Goal: Use online tool/utility: Utilize a website feature to perform a specific function

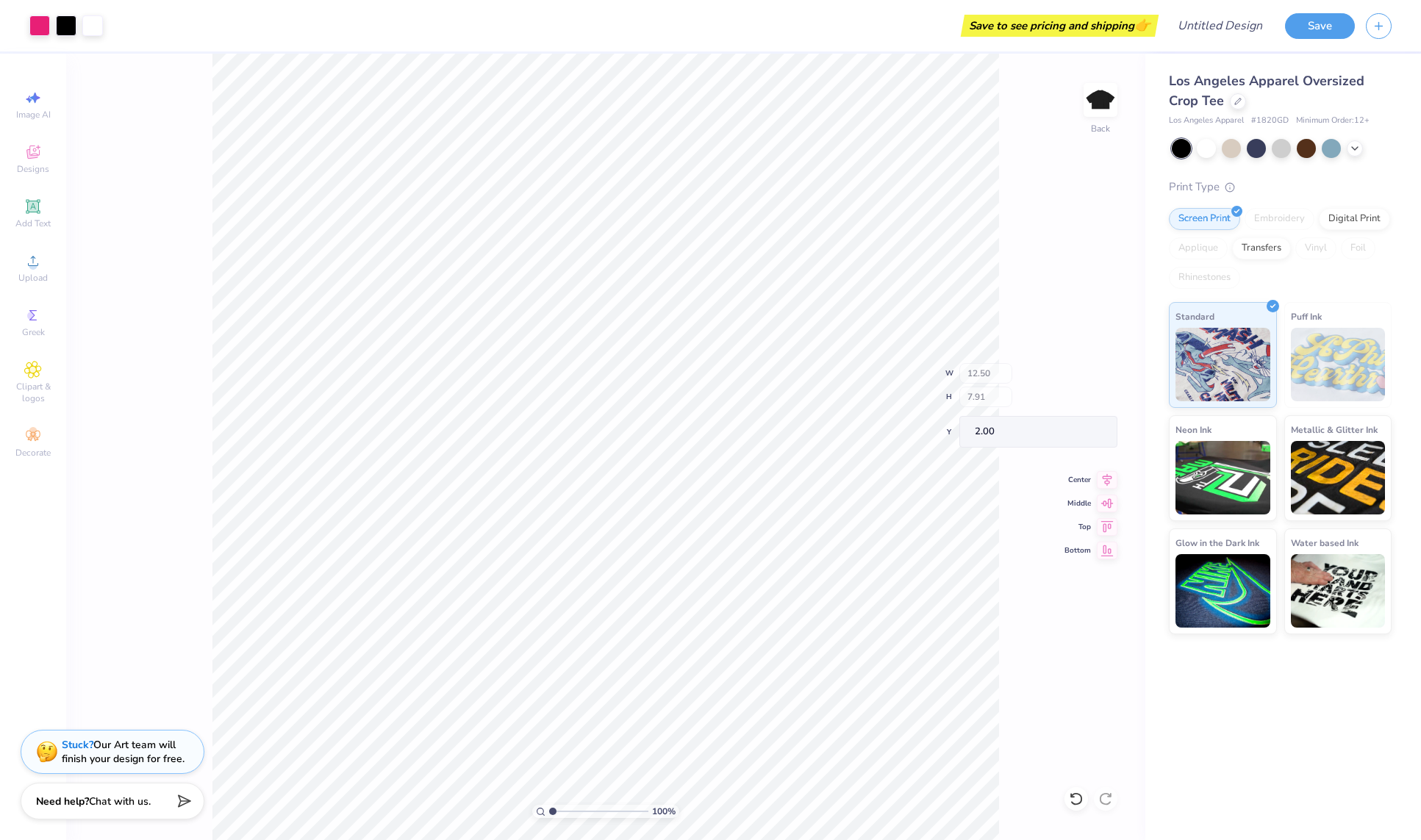
type input "4.56"
type input "2.15"
type input "2.83"
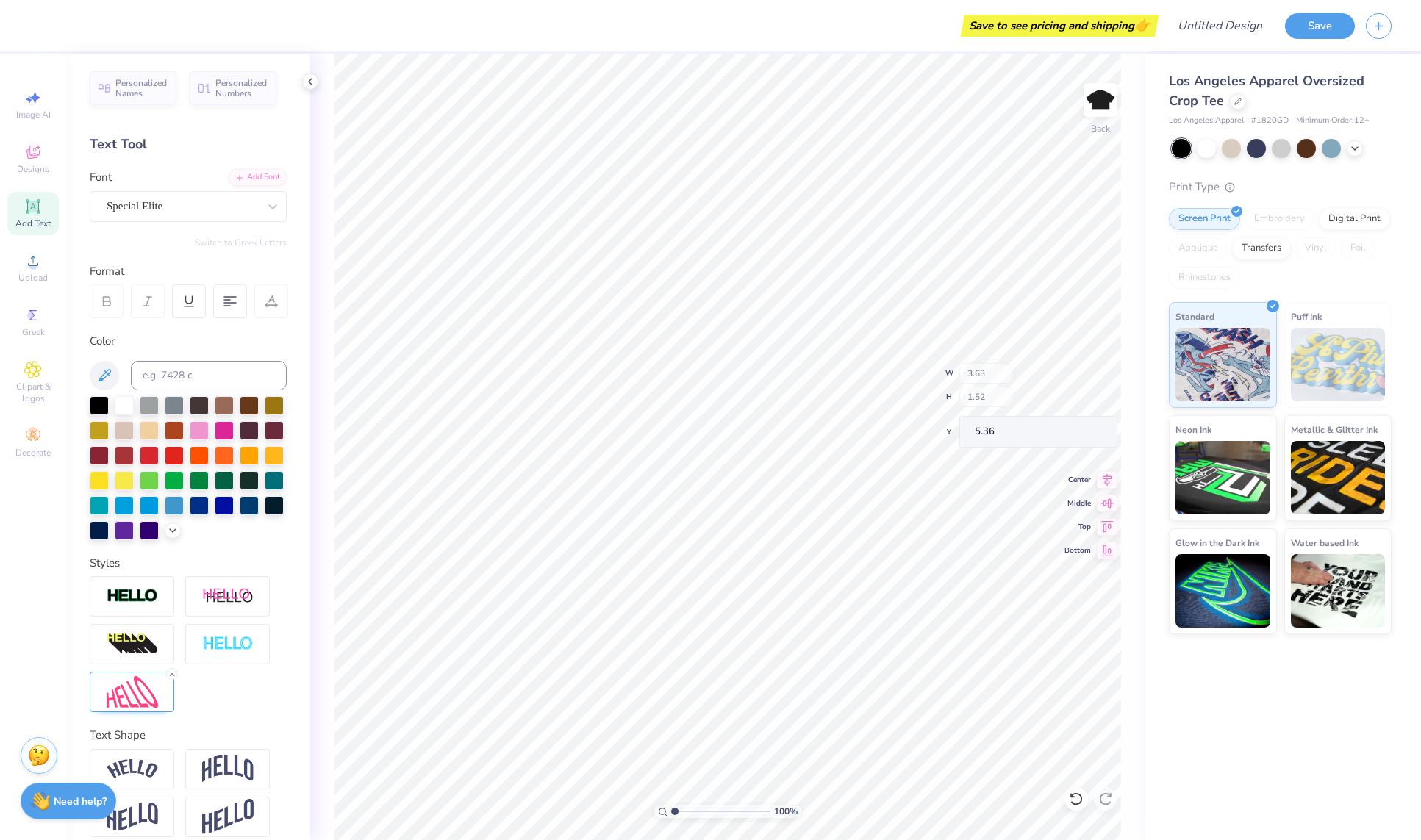
type input "4.56"
type input "2.15"
type input "2.83"
click at [209, 455] on div at bounding box center [199, 454] width 19 height 19
click at [127, 410] on div at bounding box center [124, 404] width 19 height 19
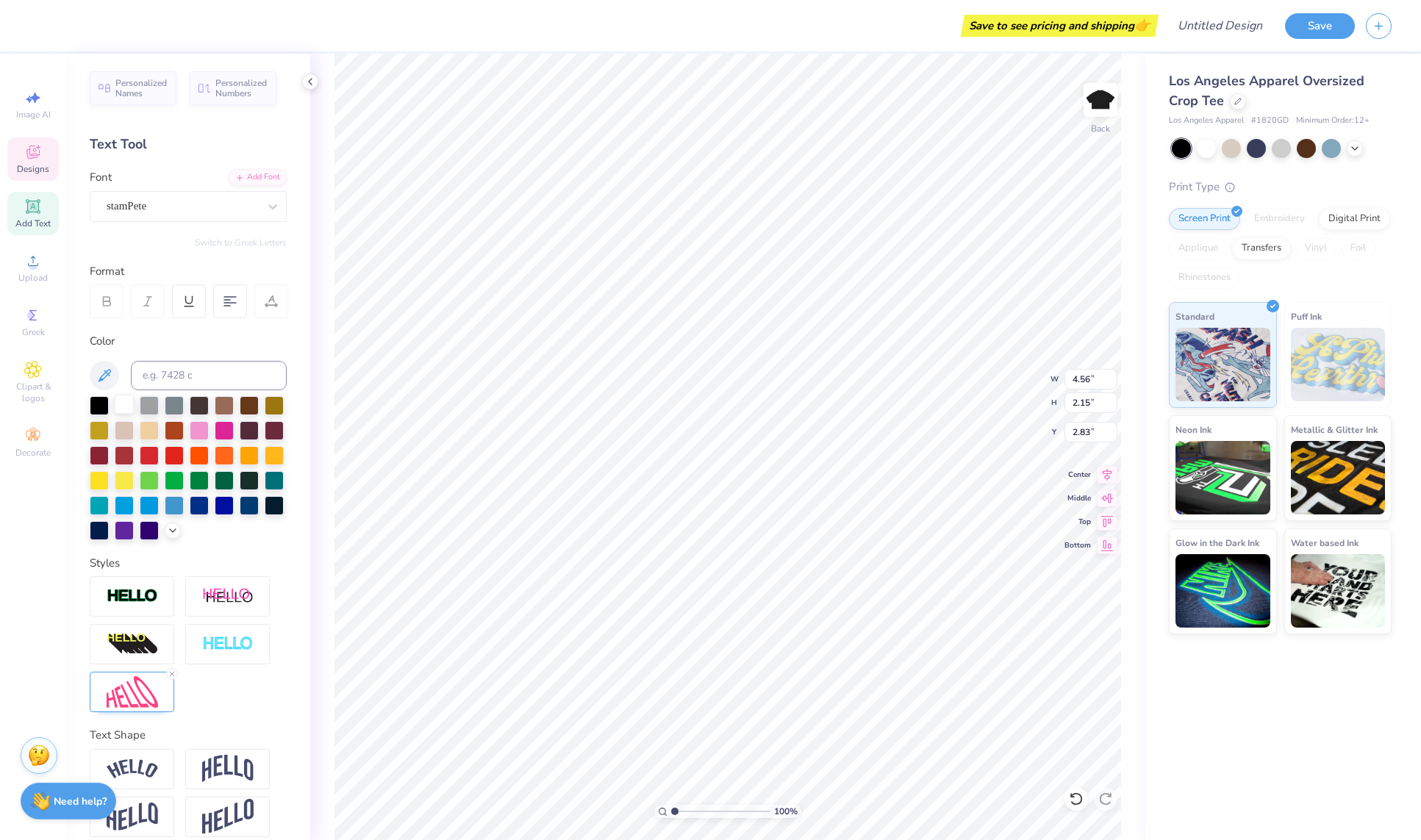
scroll to position [12, 3]
type textarea "speech"
type input "3.63"
type input "1.52"
type input "5.36"
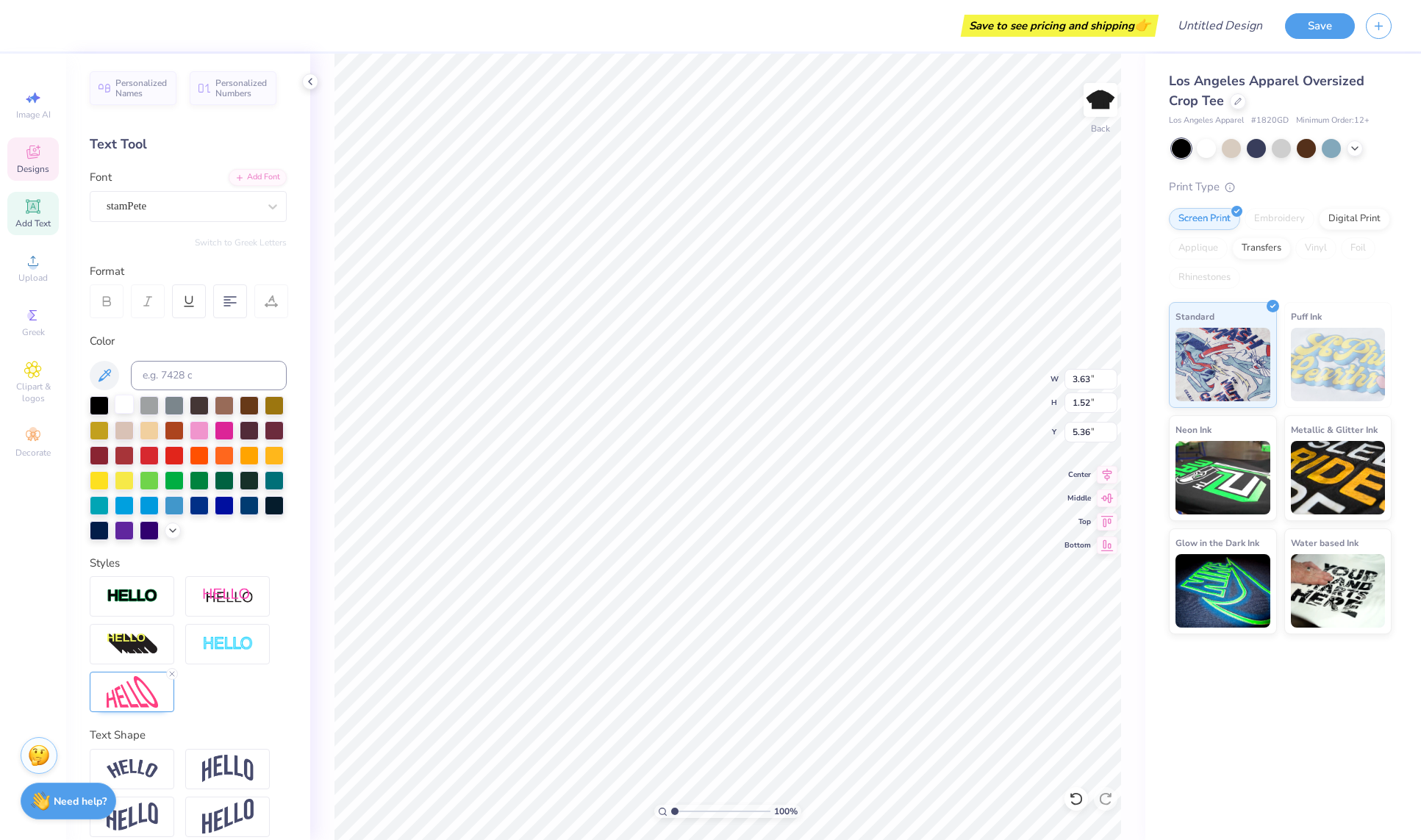
type input "9.22"
type input "7.32"
type input "2.00"
type input "3.63"
type input "1.52"
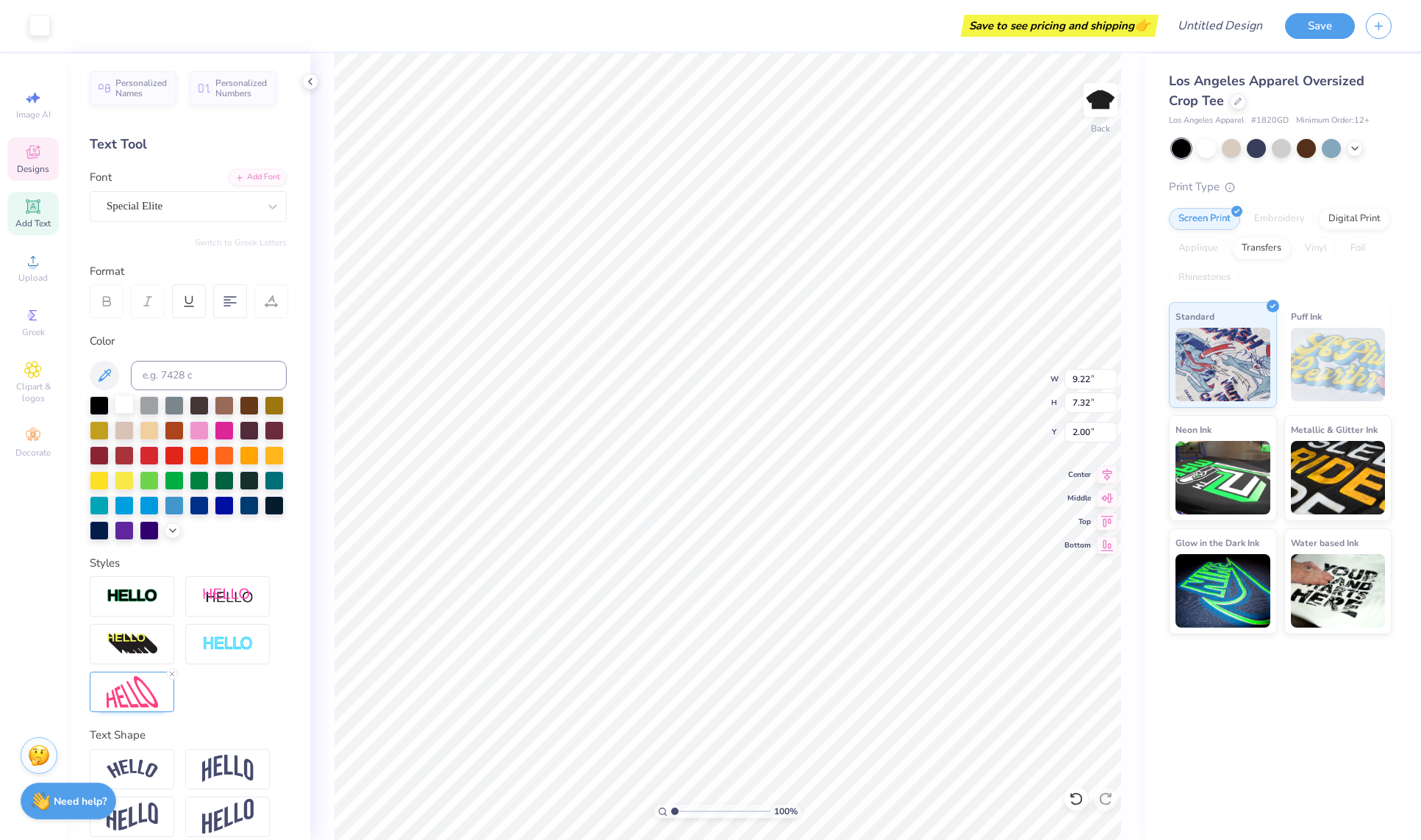
type input "5.36"
type textarea "P"
type textarea "B"
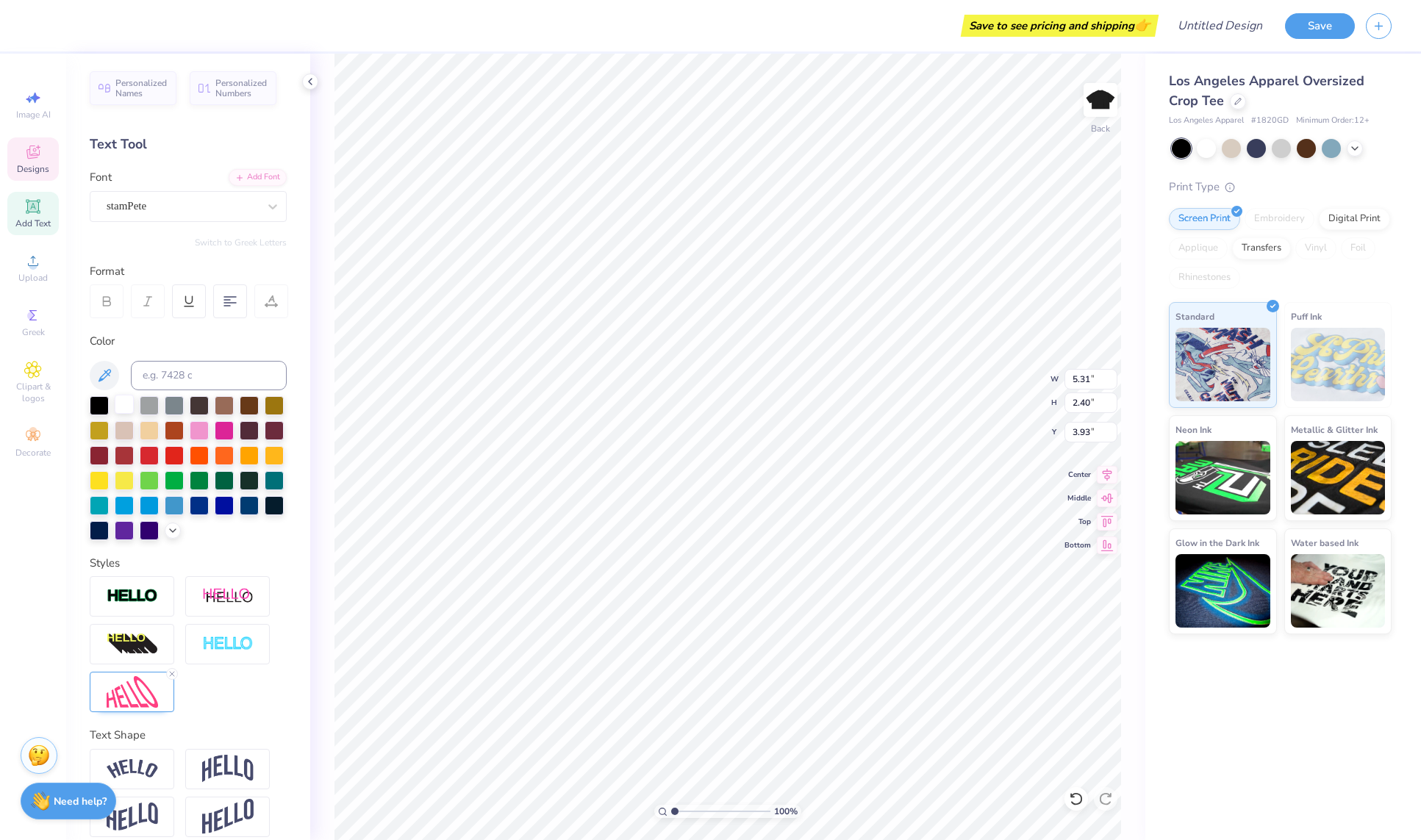
type textarea "debate"
type input "3.62"
type input "1.78"
type input "3.24"
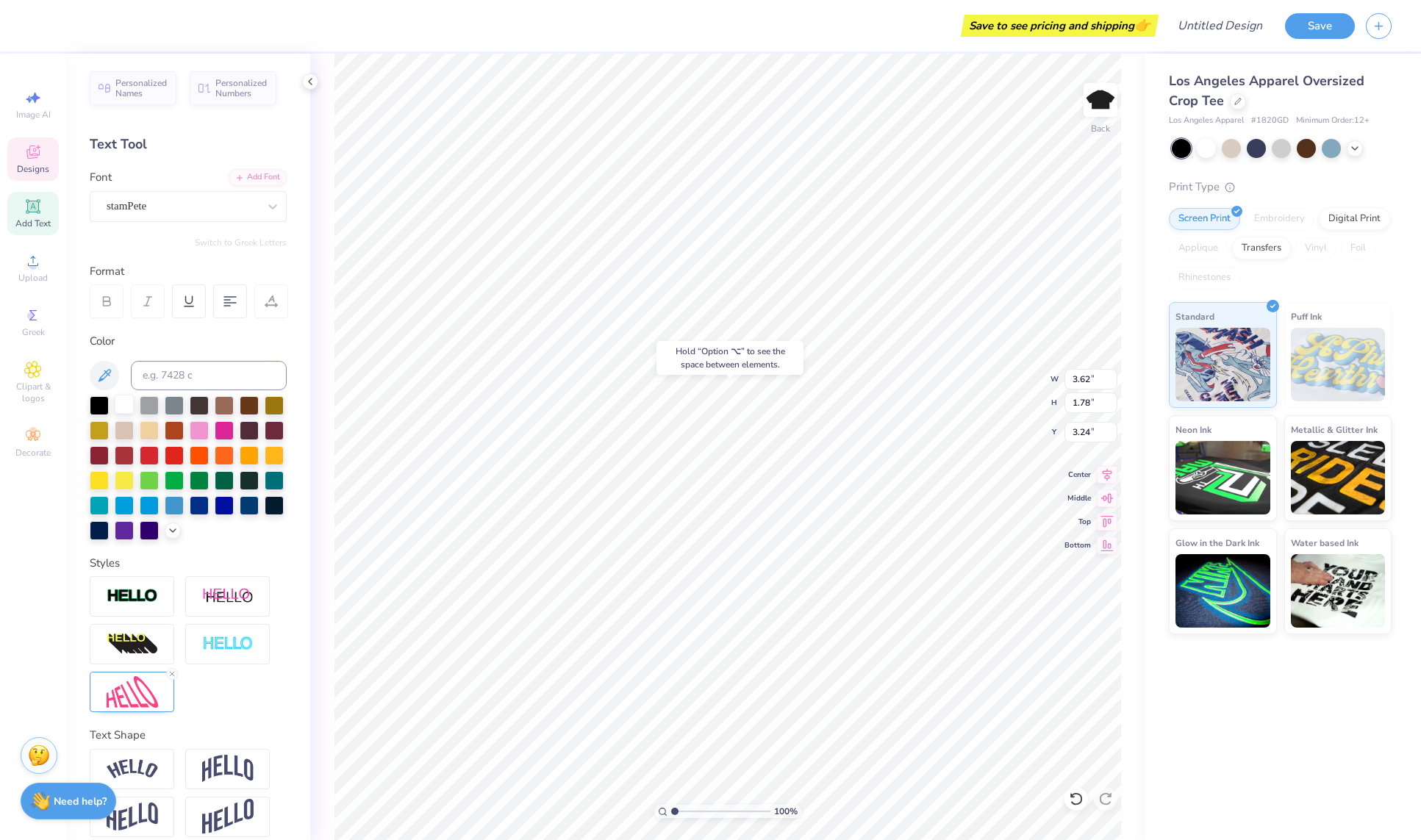
type input "3.00"
type input "5.30"
type input "2.47"
type input "3.89"
type input "4.01"
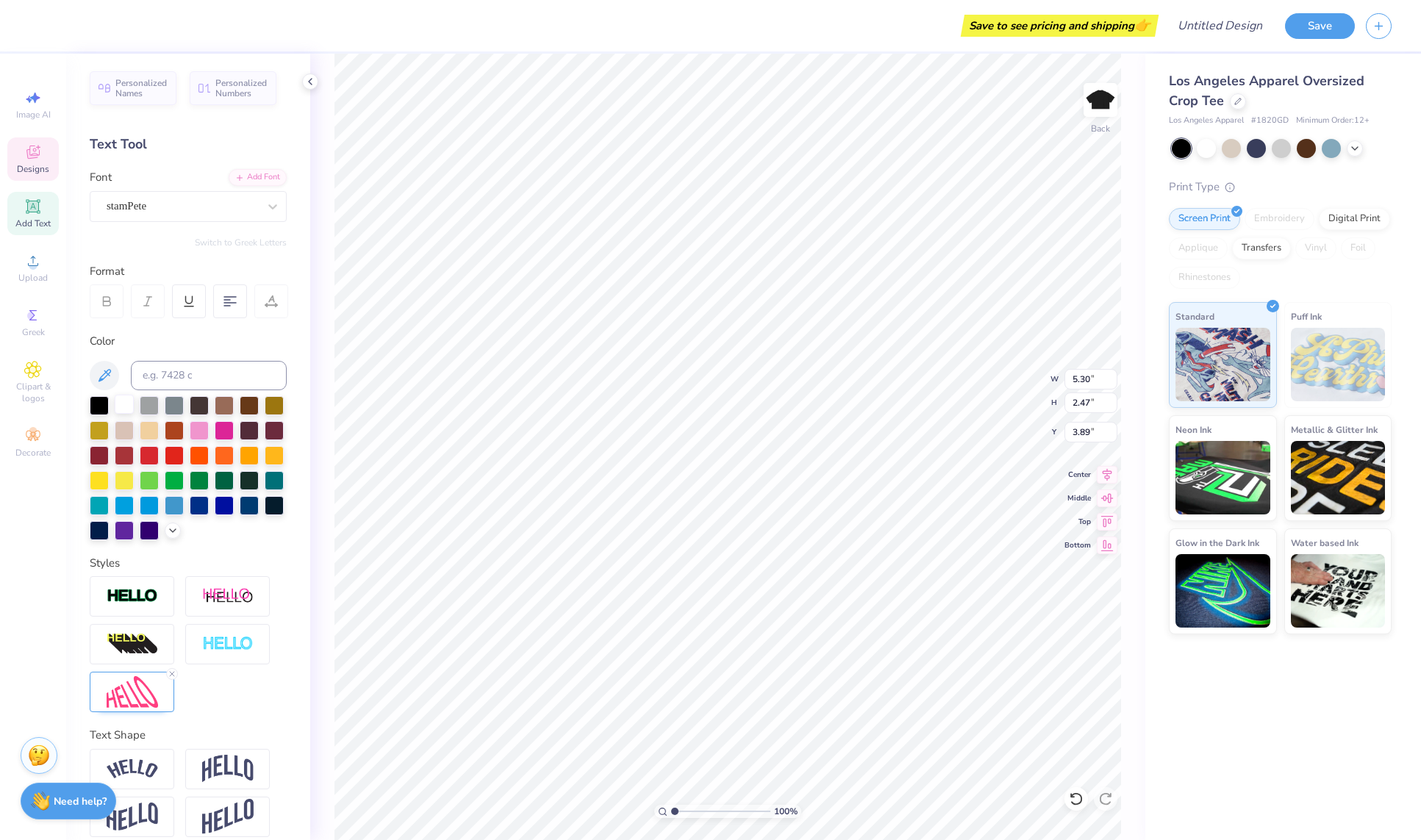
type input "1.87"
type input "4.49"
type input "5.43"
type input "2.72"
type input "1.14"
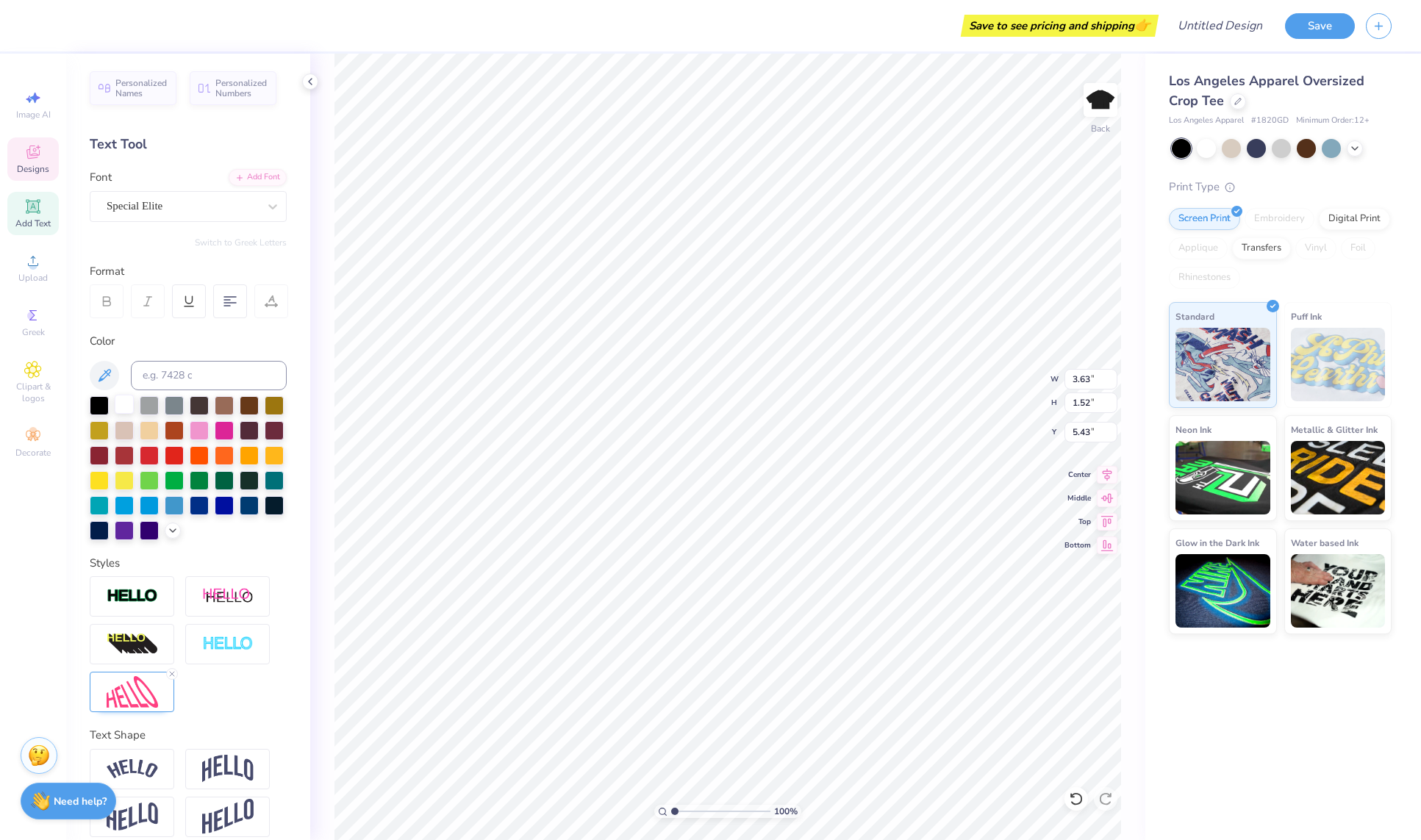
type input "5.81"
type input "4.38"
type input "4.12"
type input "4.63"
click at [109, 432] on div at bounding box center [100, 429] width 19 height 19
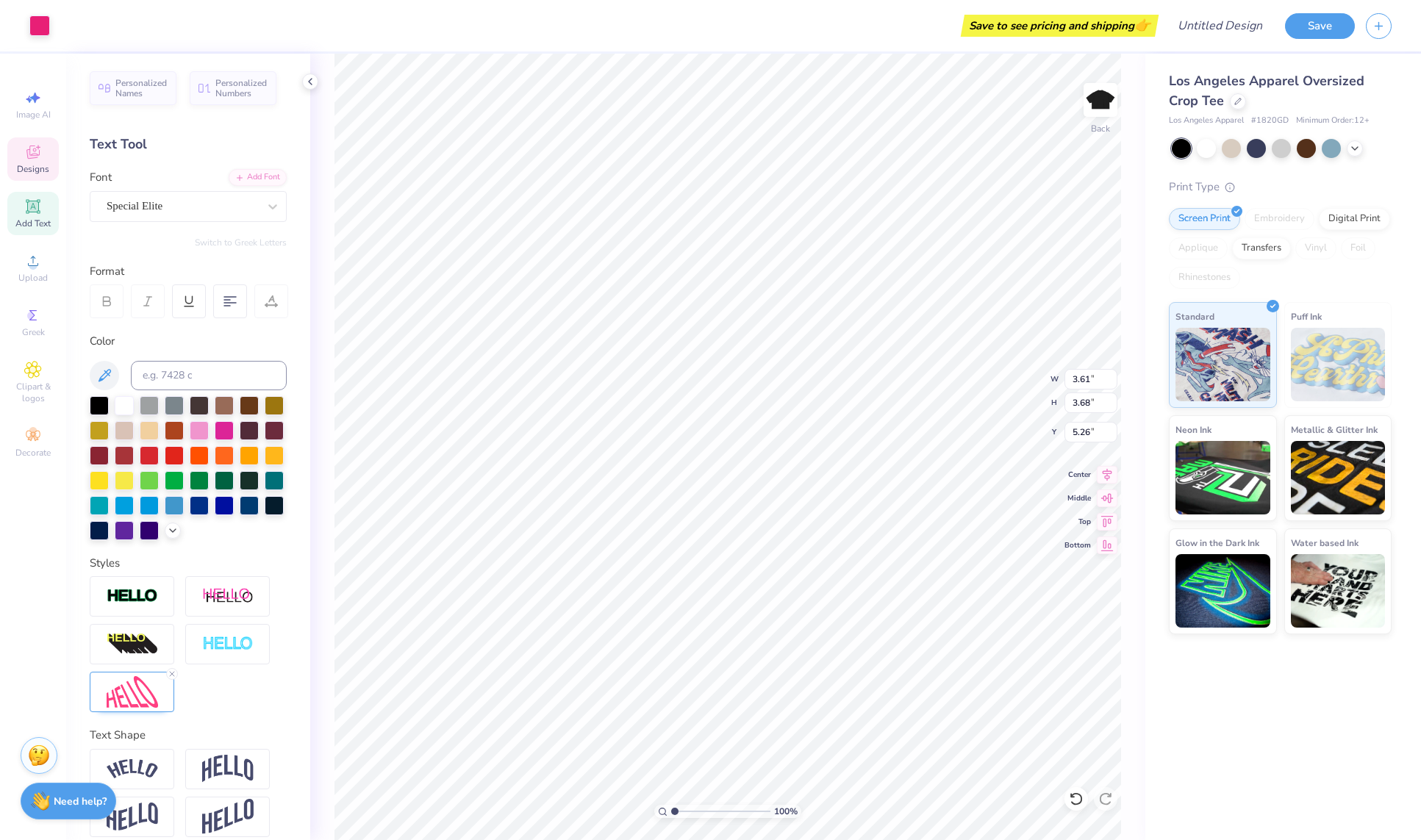
type input "6.73"
type input "6.00"
type input "3.88"
click at [38, 26] on div at bounding box center [39, 24] width 20 height 20
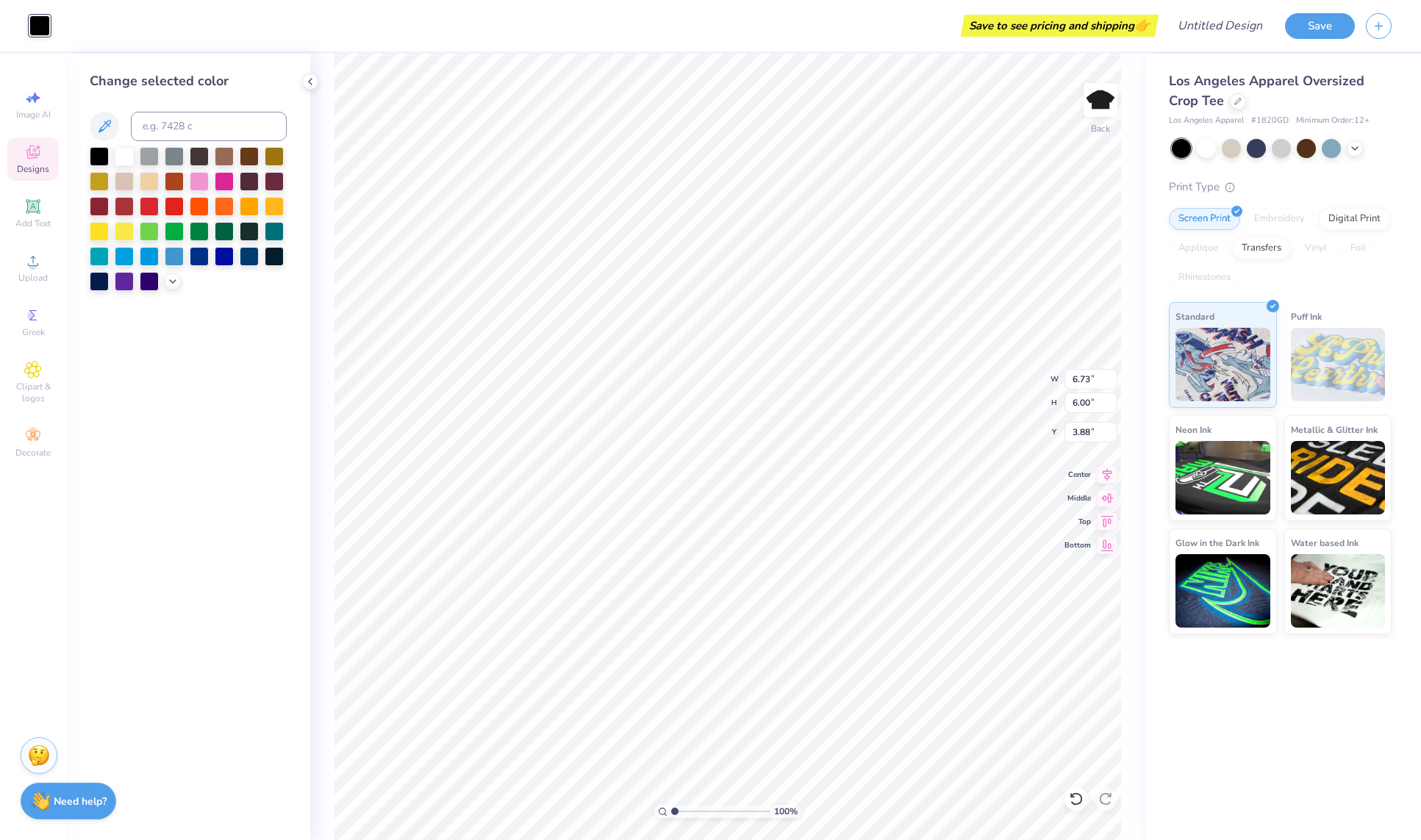
click at [138, 240] on div at bounding box center [188, 219] width 197 height 144
click at [145, 240] on div at bounding box center [149, 230] width 19 height 19
click at [103, 160] on div at bounding box center [100, 155] width 19 height 19
type input "4.38"
type input "4.12"
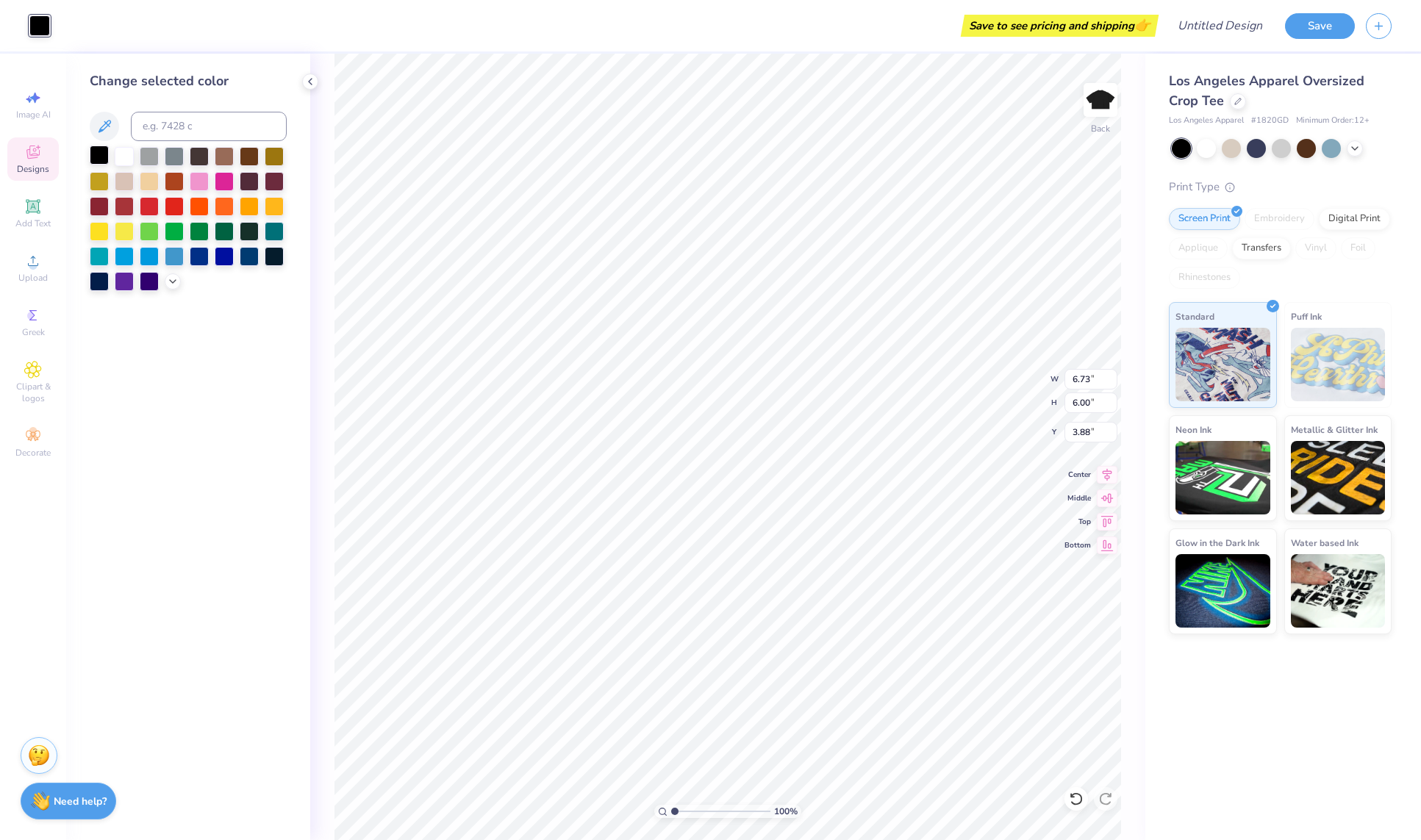
type input "4.63"
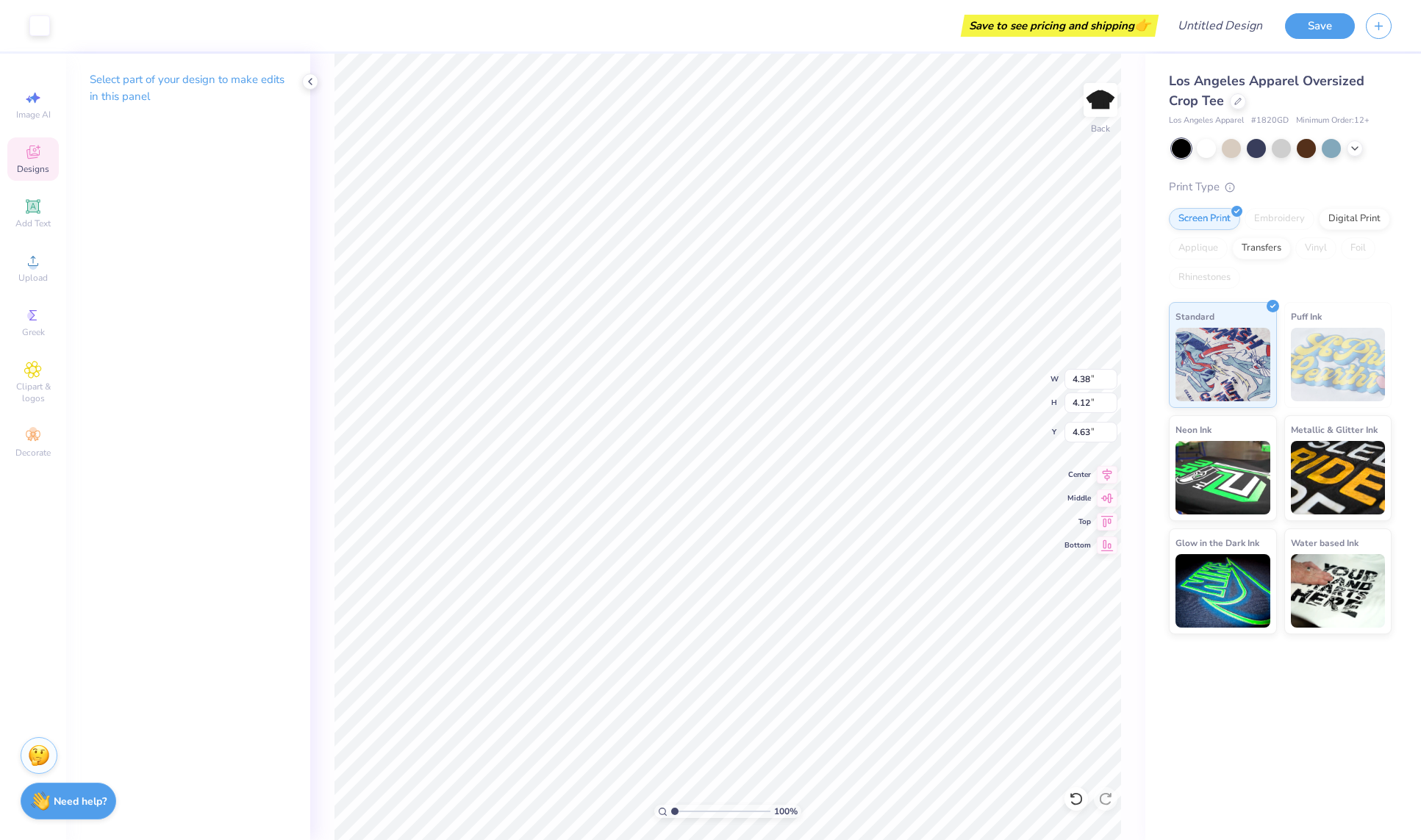
type input "3.61"
type input "3.68"
type input "5.26"
click at [44, 30] on div at bounding box center [39, 24] width 20 height 20
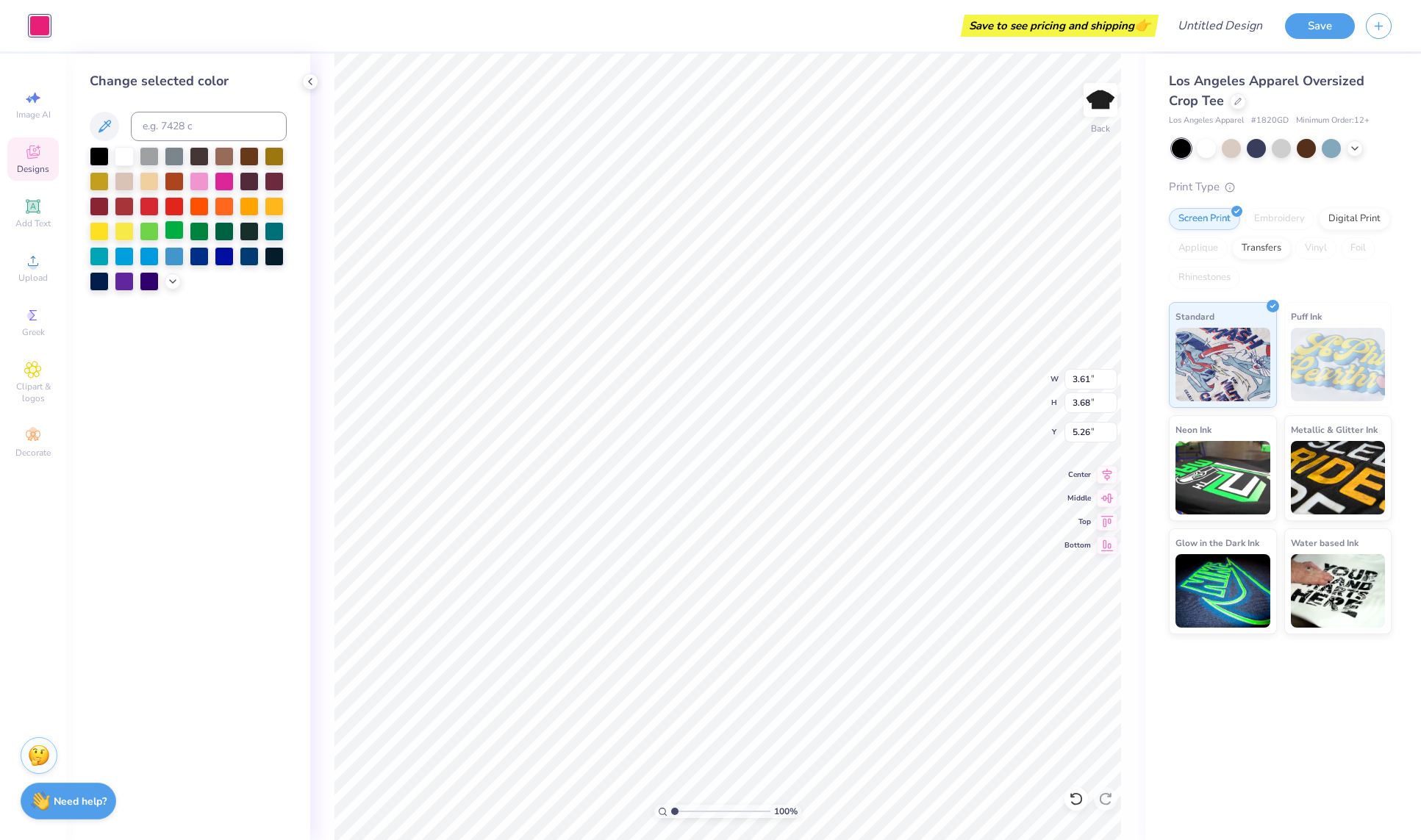
click at [181, 232] on div at bounding box center [175, 230] width 19 height 19
click at [107, 183] on div at bounding box center [100, 180] width 19 height 19
click at [269, 159] on div at bounding box center [274, 155] width 19 height 19
click at [155, 210] on div at bounding box center [149, 205] width 19 height 19
click at [172, 208] on div at bounding box center [175, 205] width 19 height 19
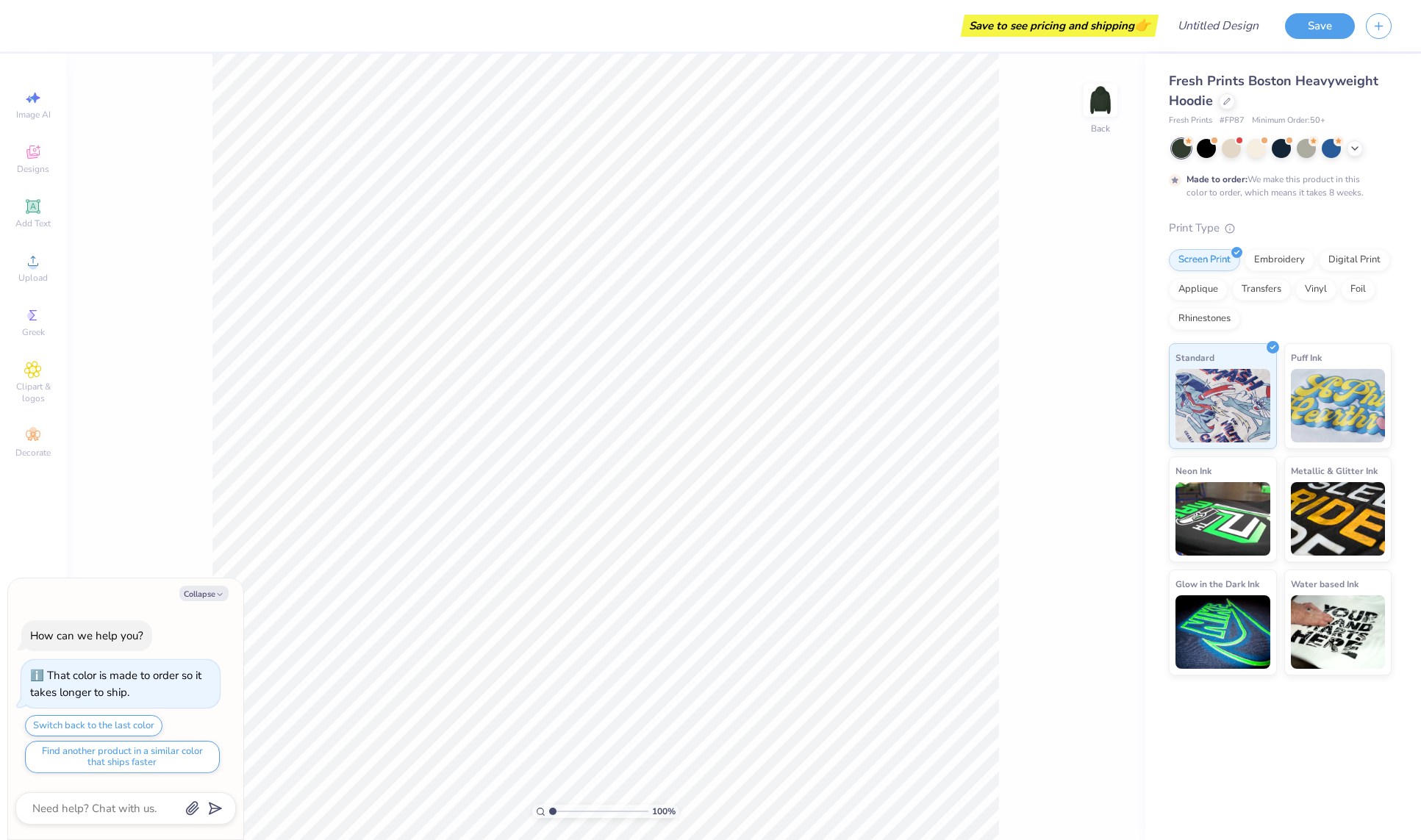
type textarea "x"
type input "1.22"
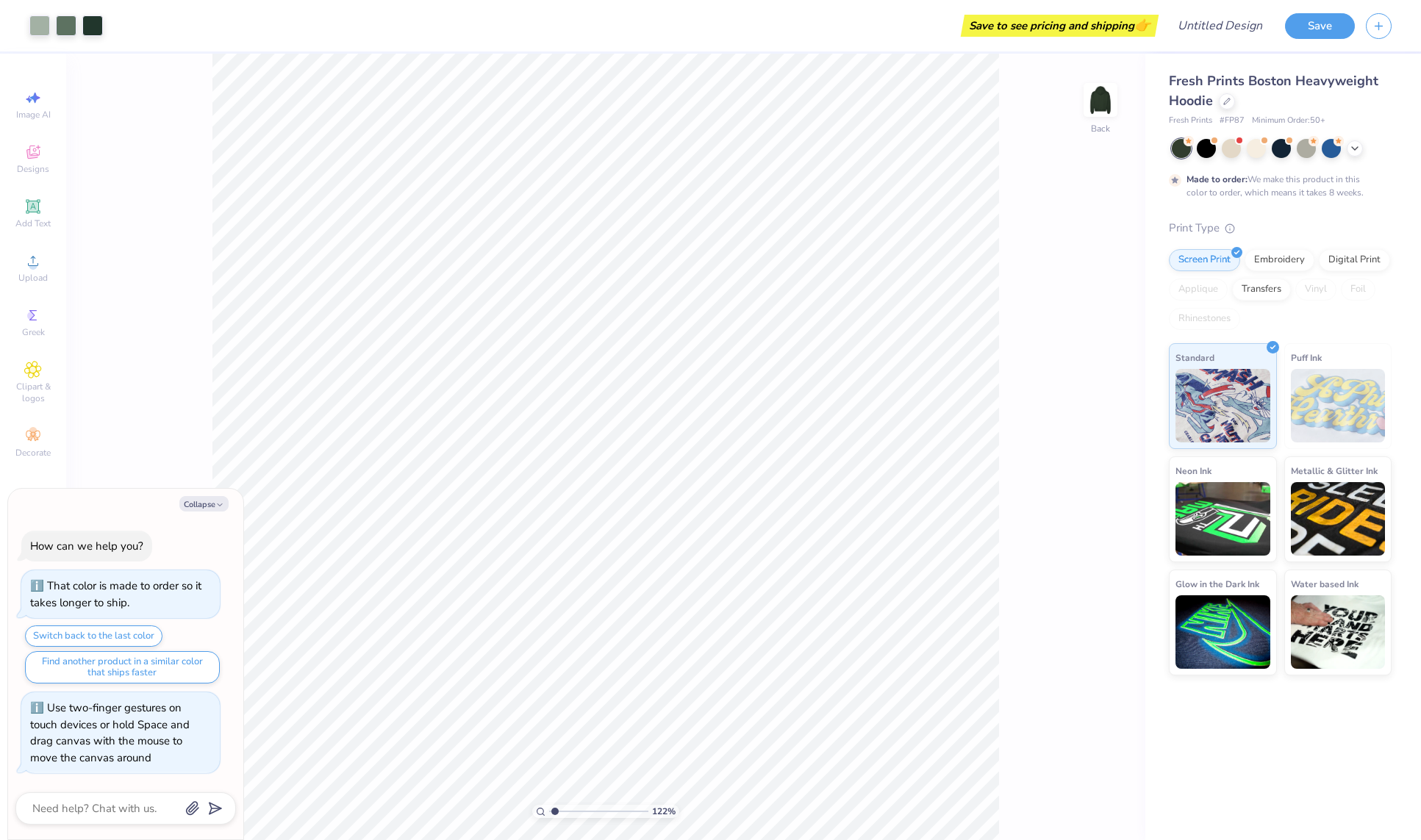
type textarea "x"
type input "2.86"
drag, startPoint x: 555, startPoint y: 809, endPoint x: 571, endPoint y: 808, distance: 16.0
click at [571, 809] on input "range" at bounding box center [599, 812] width 99 height 13
type textarea "x"
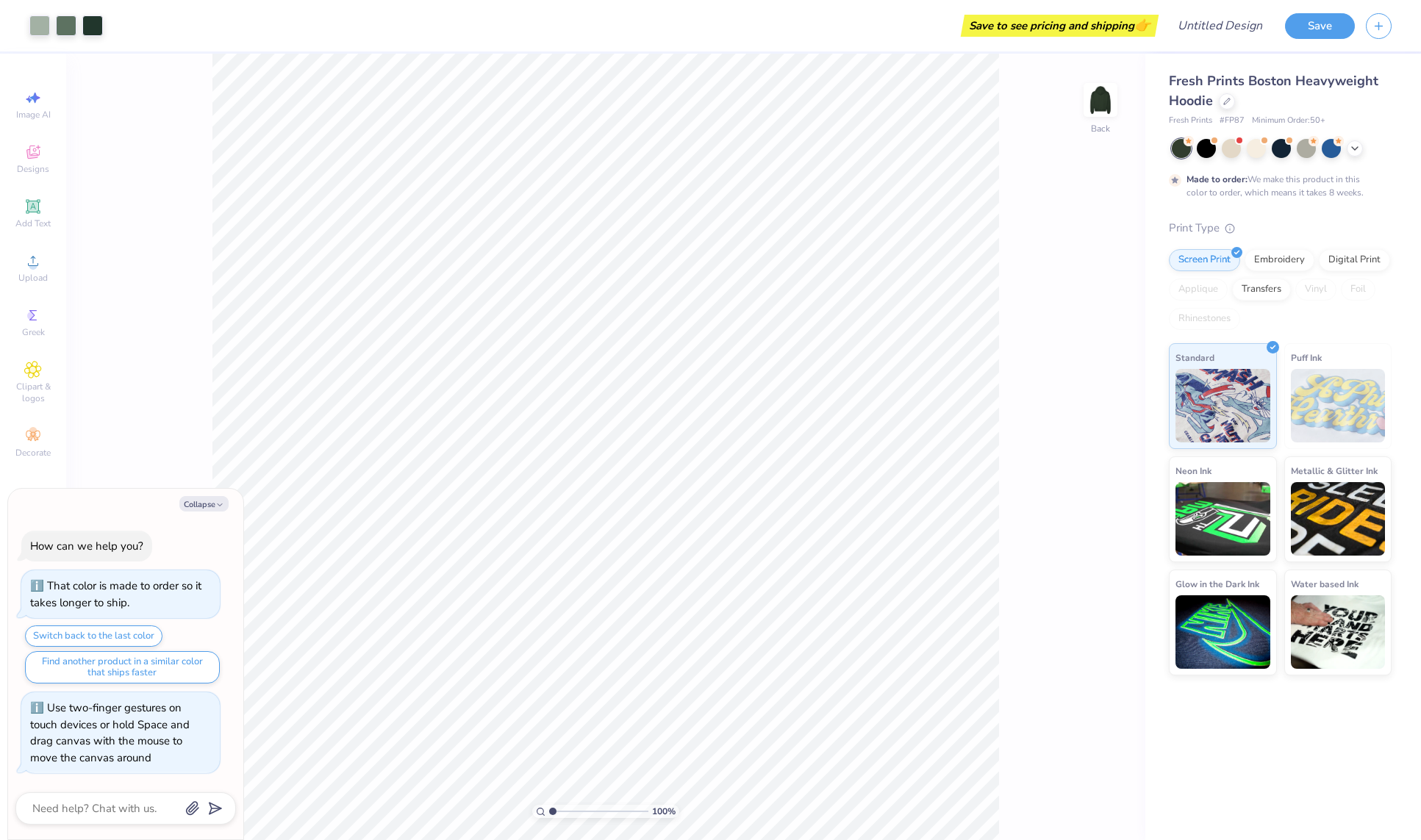
drag, startPoint x: 569, startPoint y: 811, endPoint x: 549, endPoint y: 809, distance: 20.1
type input "1"
click at [549, 809] on input "range" at bounding box center [599, 812] width 99 height 13
type textarea "x"
